Goal: Transaction & Acquisition: Obtain resource

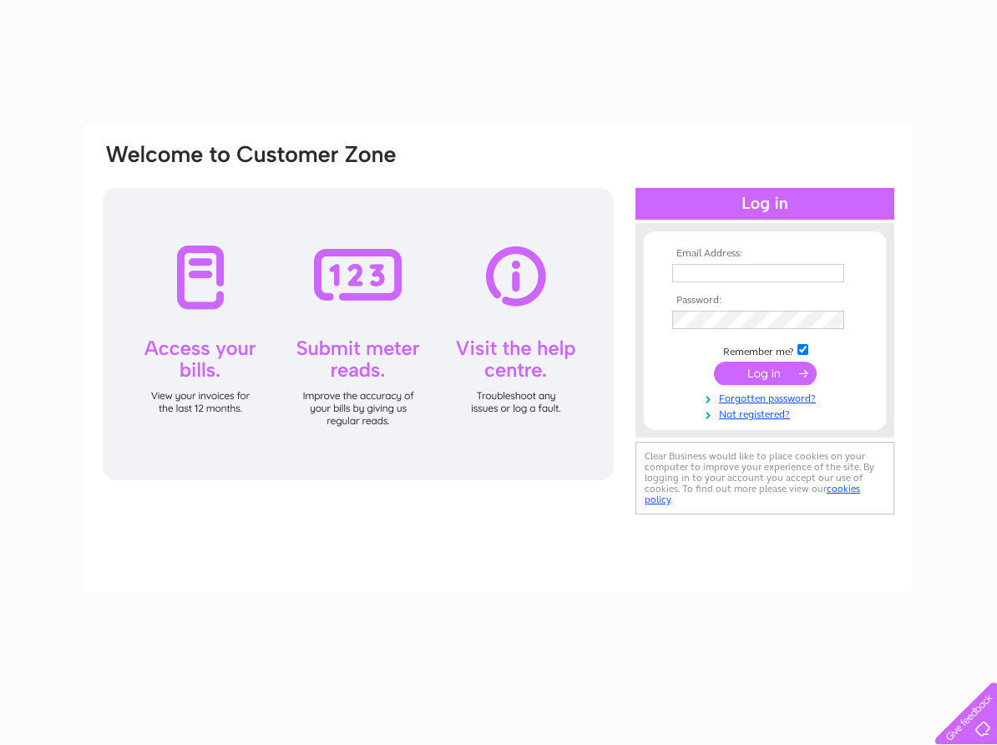
click at [724, 271] on input "text" at bounding box center [758, 273] width 172 height 18
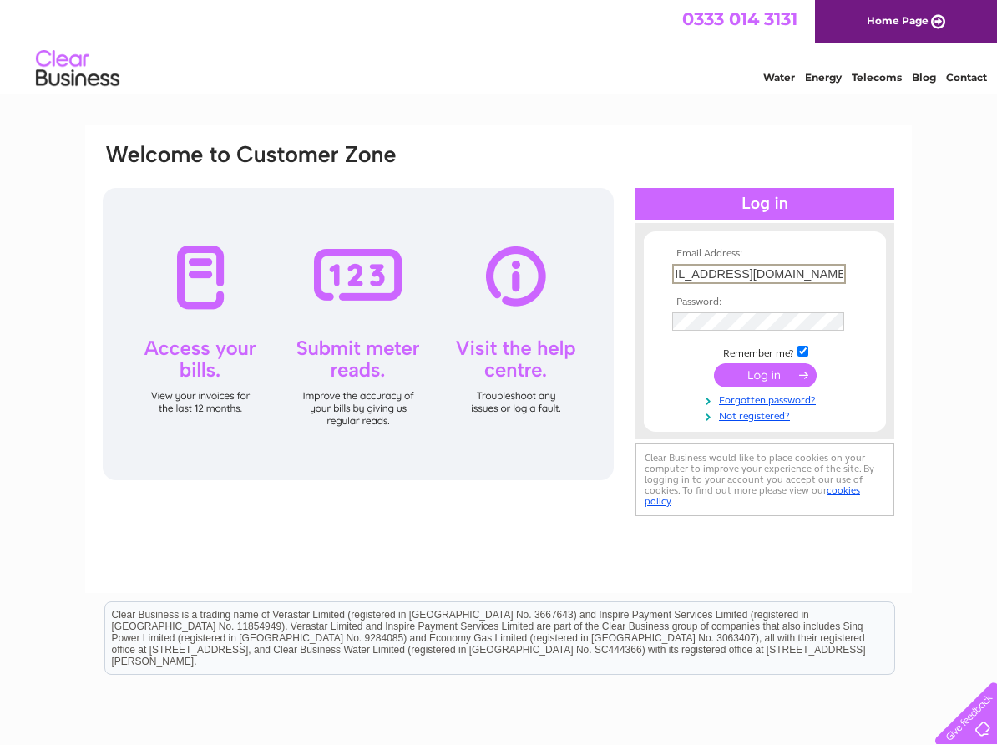
scroll to position [0, 40]
type input "sineadmcbride@seahaventherapy.com"
click at [774, 369] on input "submit" at bounding box center [765, 373] width 103 height 23
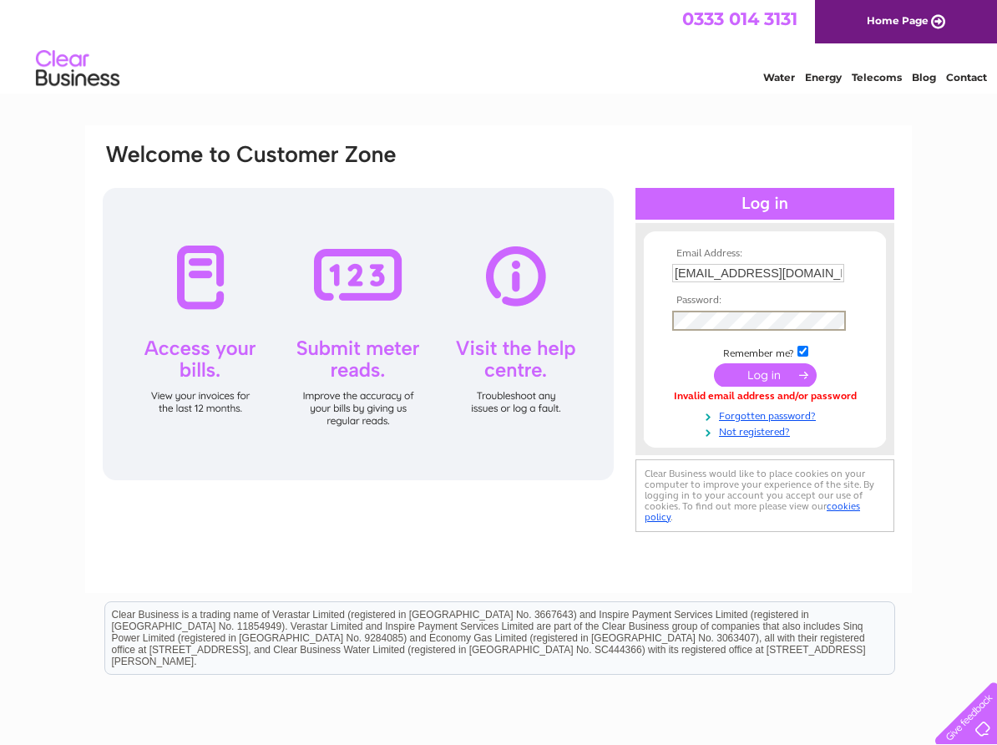
click at [765, 370] on input "submit" at bounding box center [765, 374] width 103 height 23
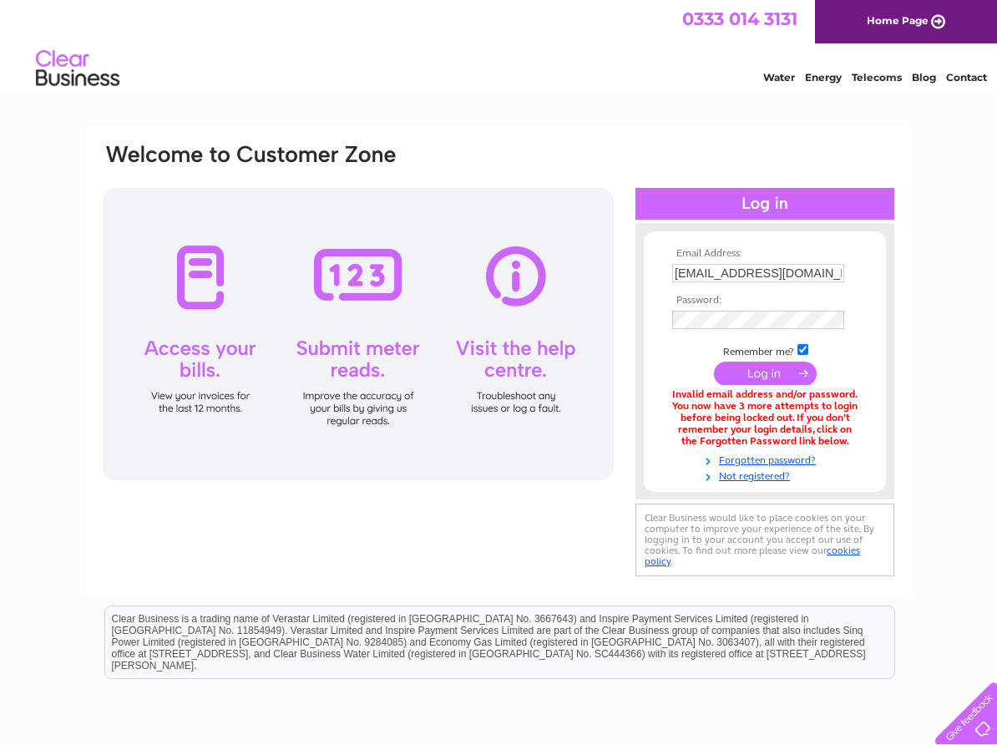
click at [759, 374] on input "submit" at bounding box center [765, 373] width 103 height 23
click at [758, 371] on input "submit" at bounding box center [765, 373] width 103 height 23
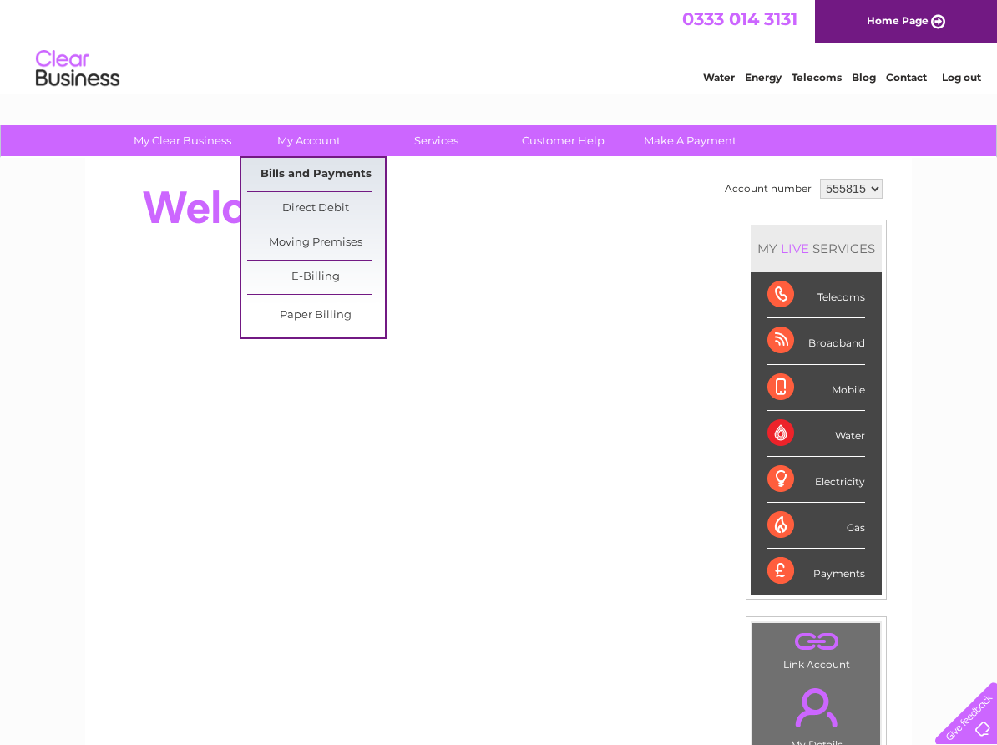
click at [320, 173] on link "Bills and Payments" at bounding box center [316, 174] width 138 height 33
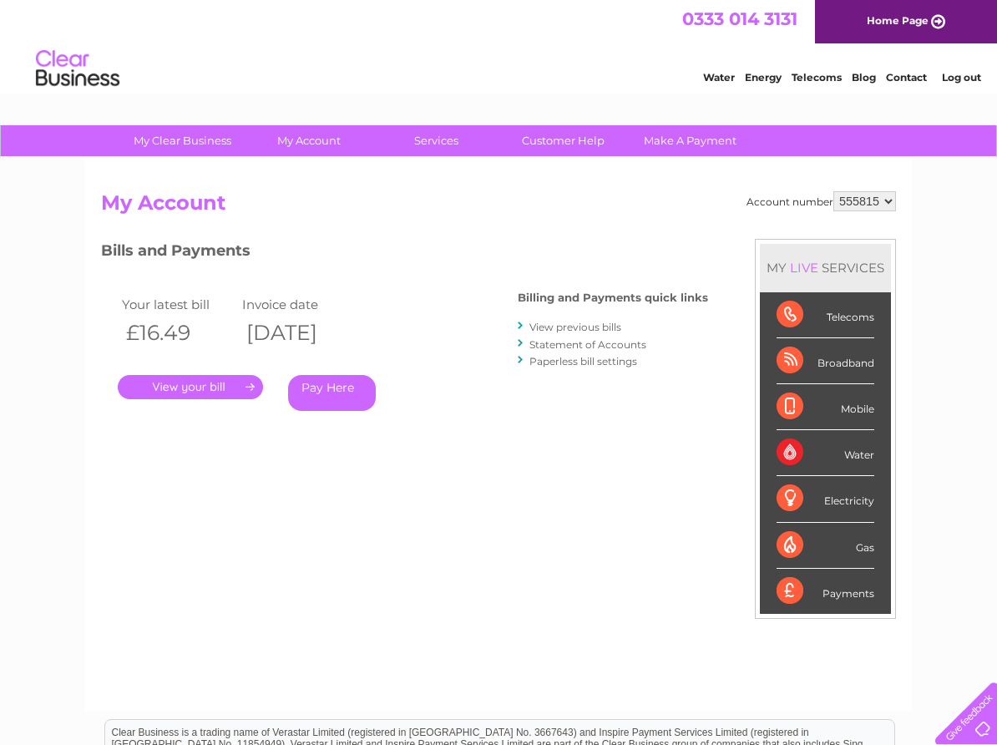
scroll to position [84, 0]
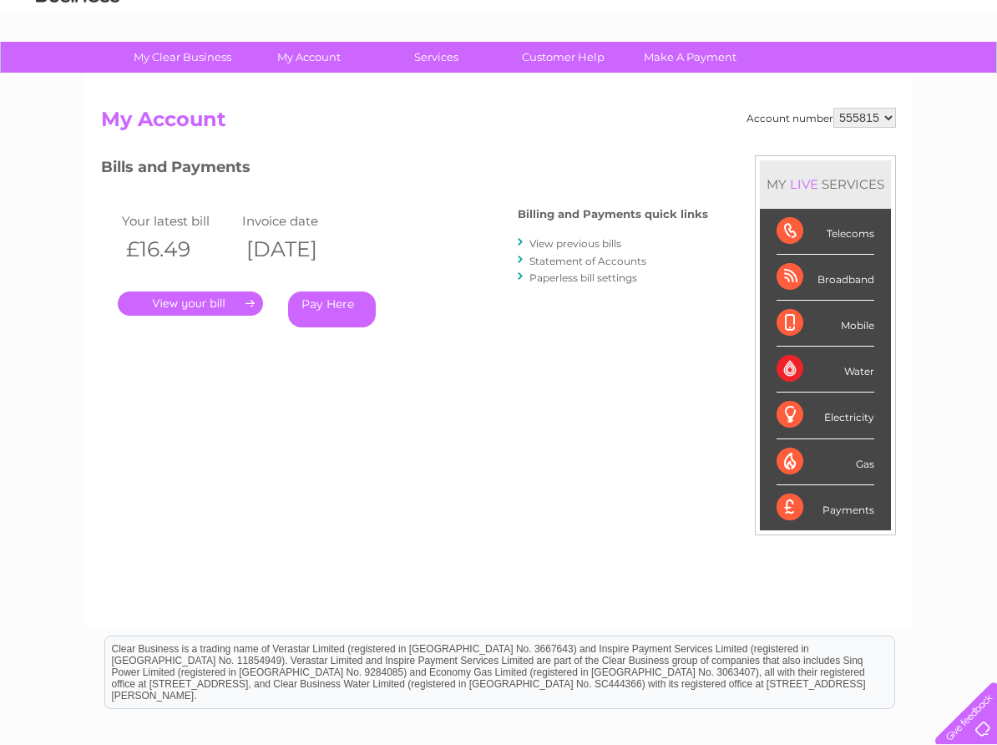
click at [595, 242] on link "View previous bills" at bounding box center [575, 243] width 92 height 13
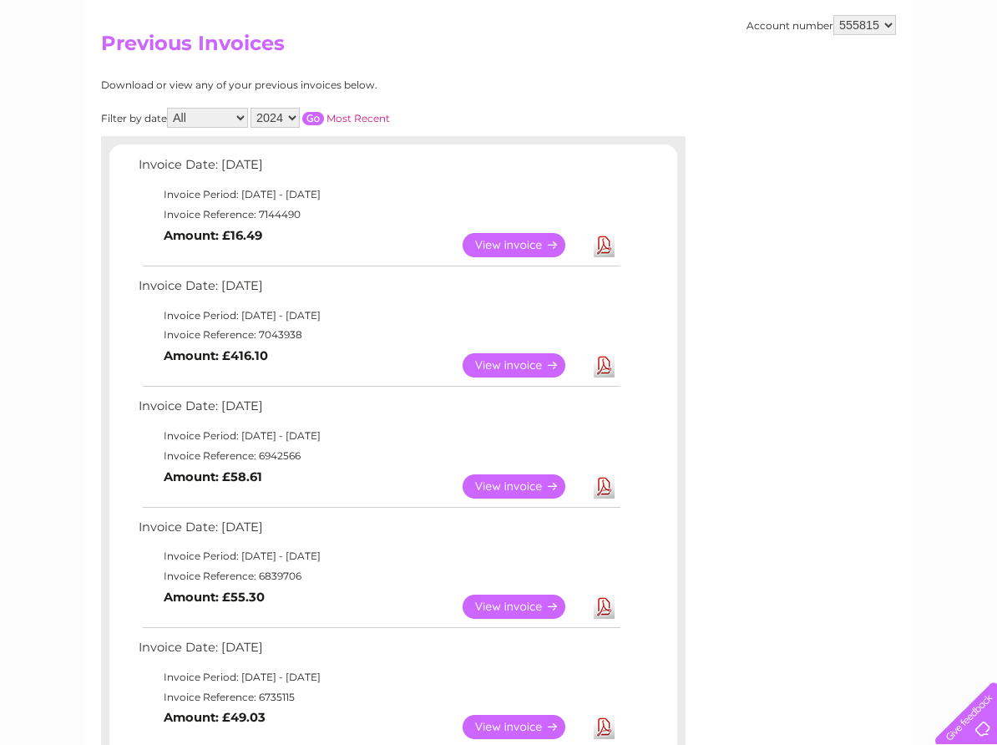
scroll to position [167, 0]
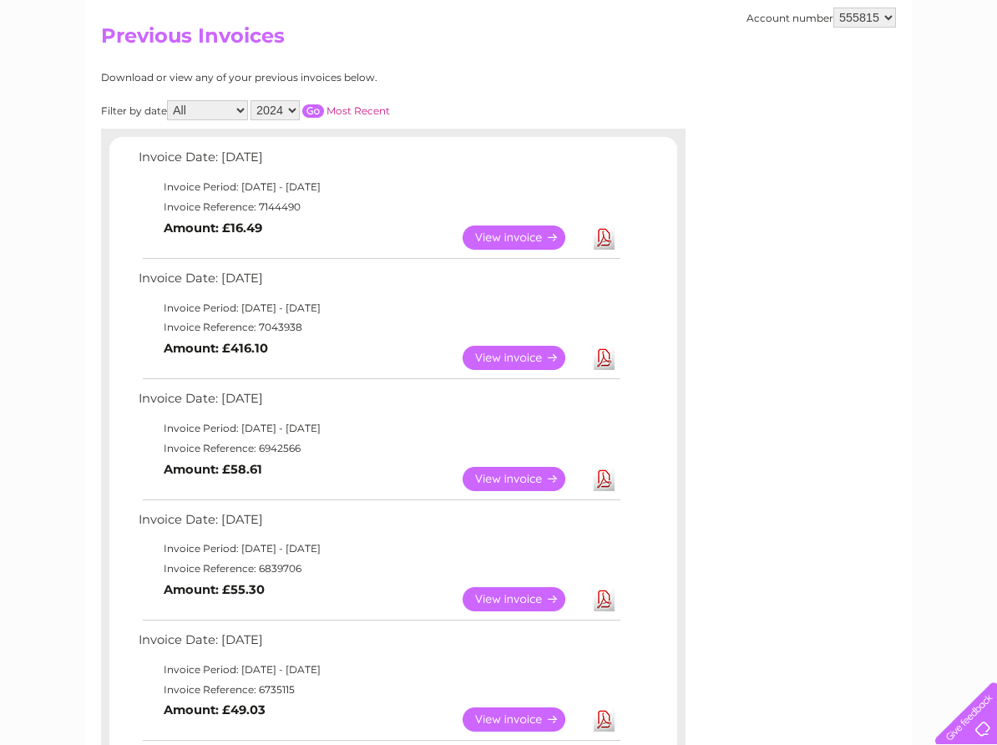
click at [601, 238] on link "Download" at bounding box center [604, 237] width 21 height 24
click at [608, 356] on link "Download" at bounding box center [604, 358] width 21 height 24
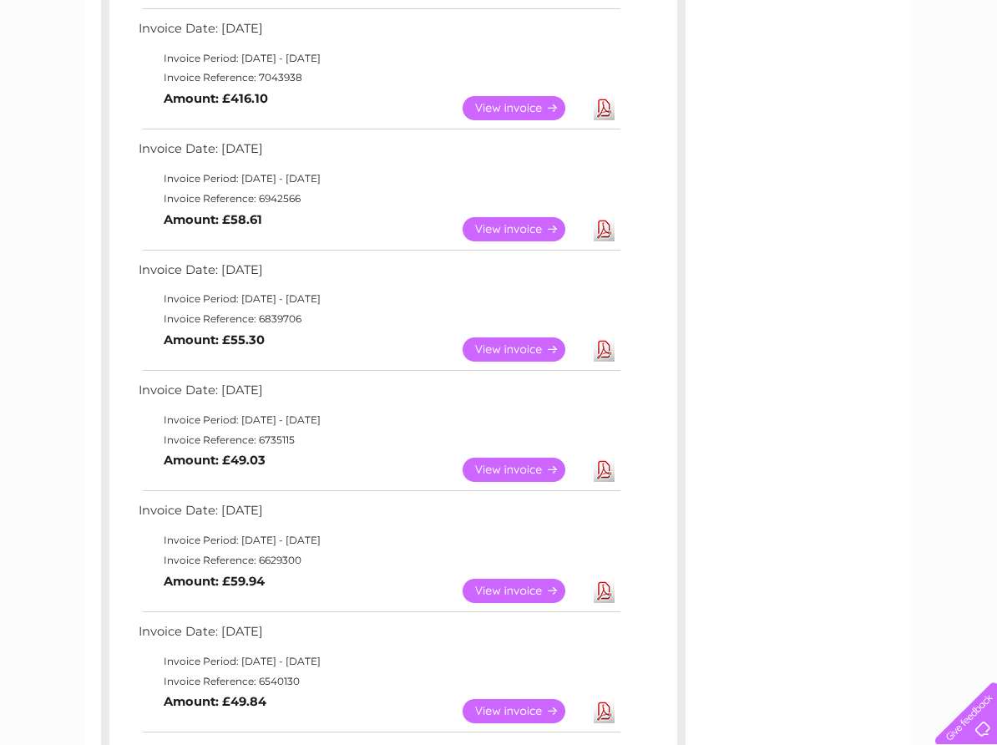
scroll to position [418, 0]
click at [602, 234] on link "Download" at bounding box center [604, 228] width 21 height 24
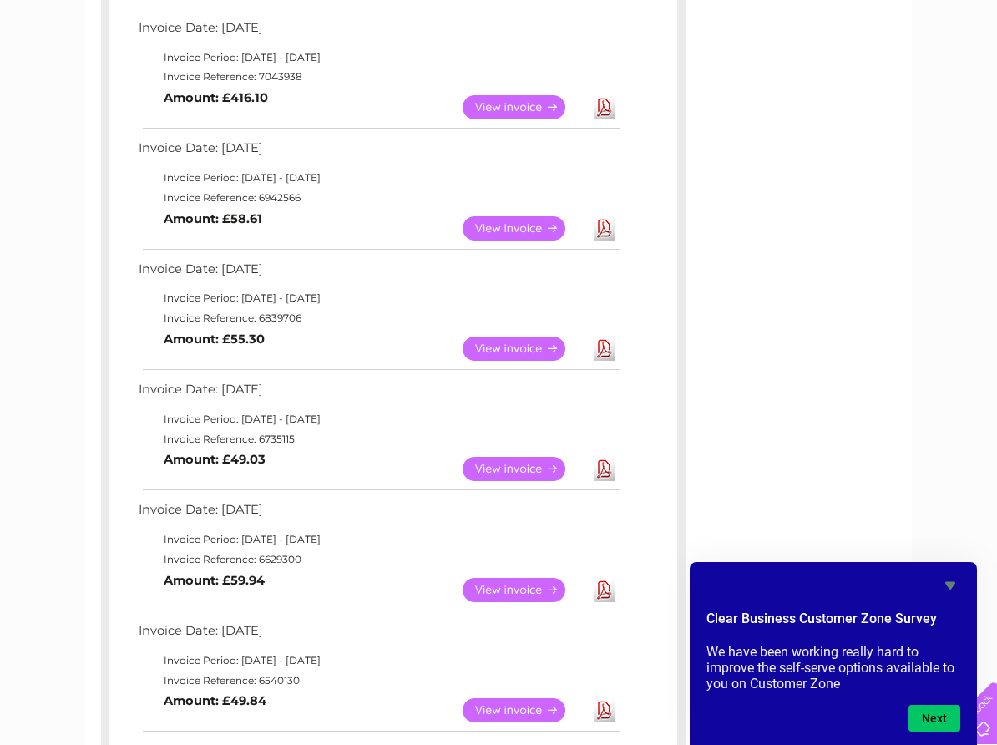
click at [585, 50] on td "Invoice Period: [DATE] - [DATE]" at bounding box center [378, 58] width 489 height 20
click at [603, 348] on link "Download" at bounding box center [604, 349] width 21 height 24
click at [609, 471] on link "Download" at bounding box center [604, 469] width 21 height 24
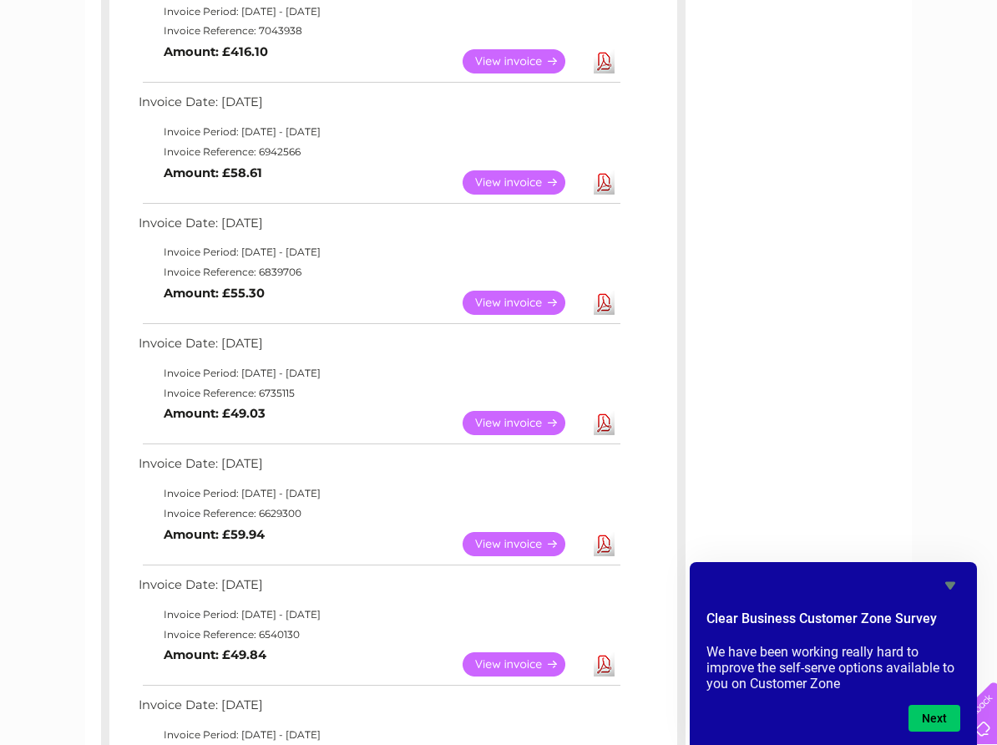
scroll to position [585, 0]
click at [609, 427] on link "Download" at bounding box center [604, 423] width 21 height 24
click at [603, 536] on link "Download" at bounding box center [604, 543] width 21 height 24
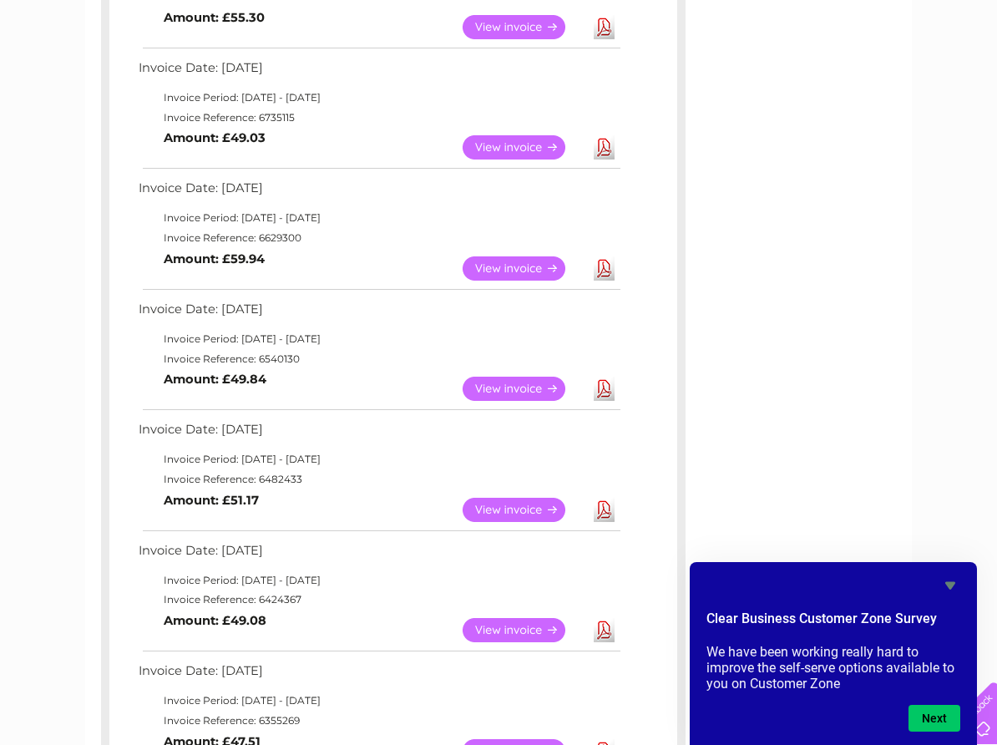
scroll to position [752, 0]
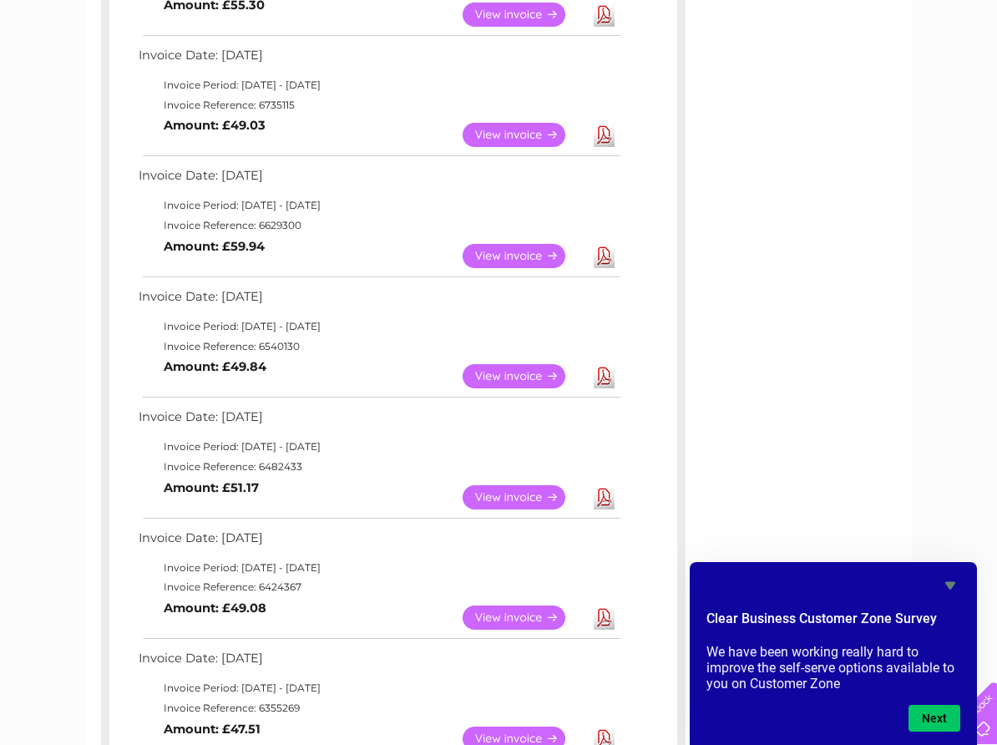
click at [605, 494] on link "Download" at bounding box center [604, 497] width 21 height 24
